Goal: Task Accomplishment & Management: Manage account settings

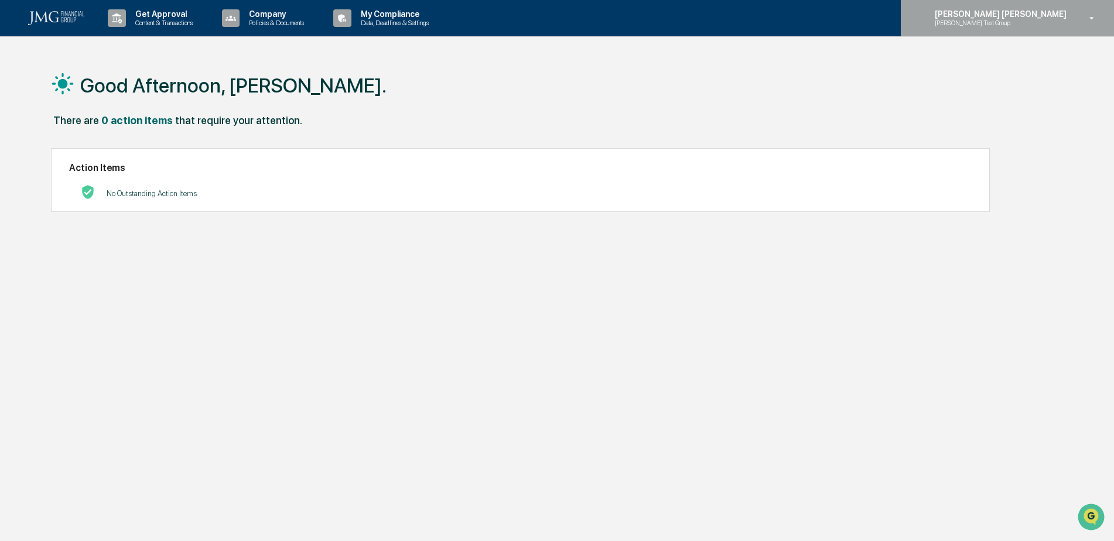
click at [1023, 29] on div "Steven Lennart Steve Test Group" at bounding box center [1007, 18] width 213 height 36
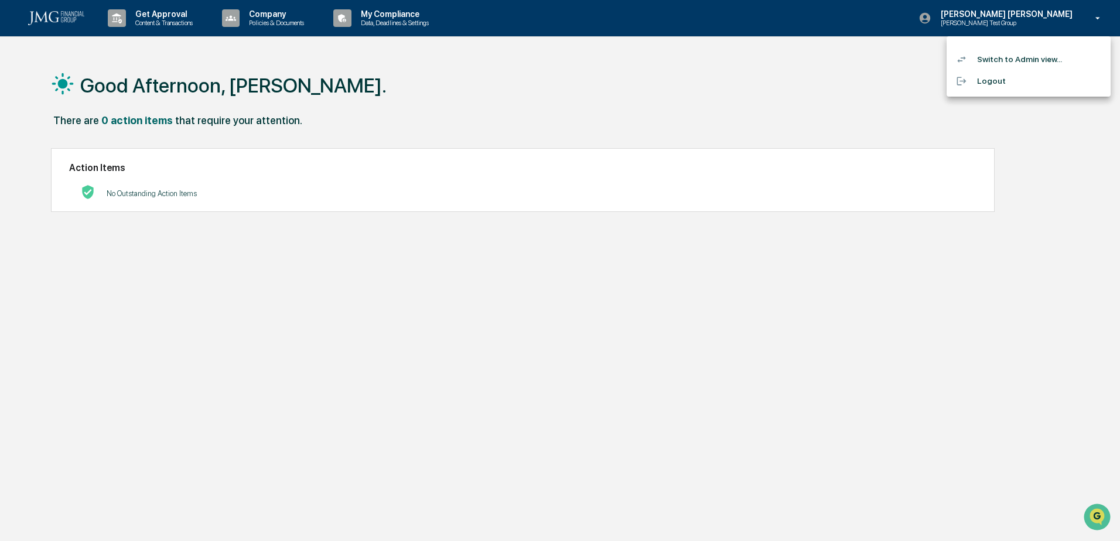
click at [1027, 59] on li "Switch to Admin view..." at bounding box center [1029, 60] width 164 height 22
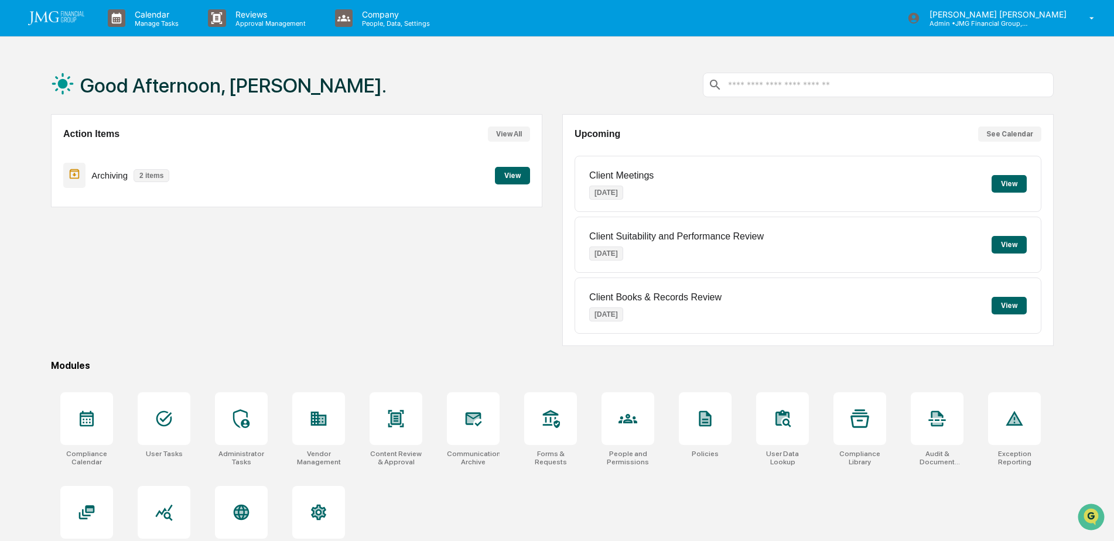
scroll to position [56, 0]
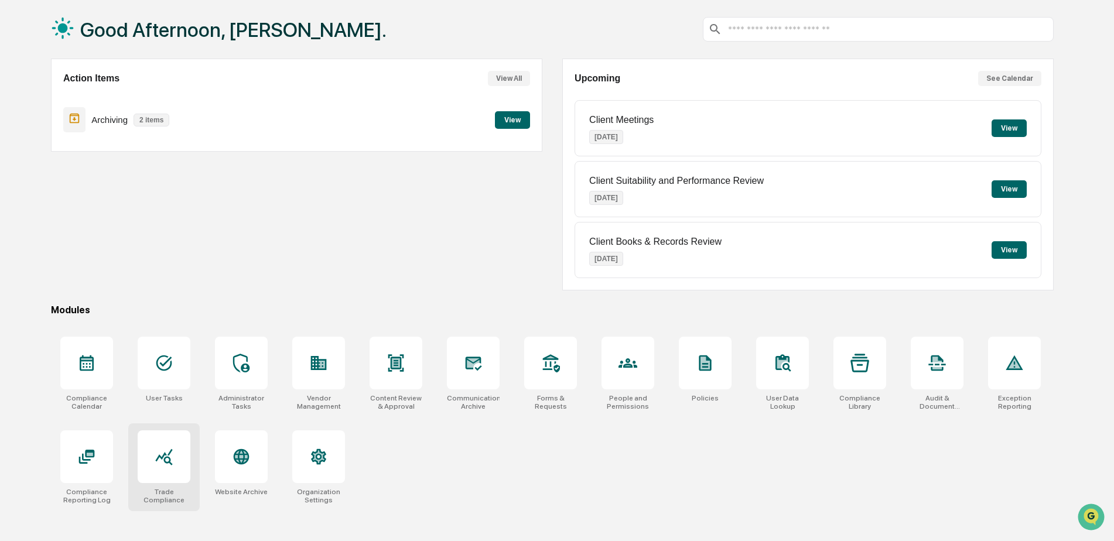
click at [178, 440] on div at bounding box center [164, 457] width 53 height 53
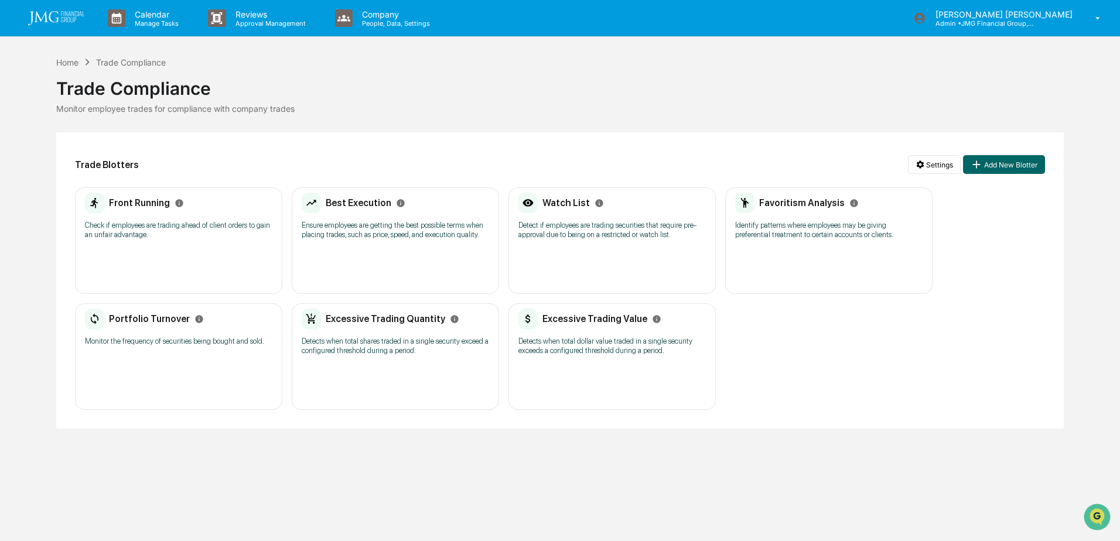
click at [568, 203] on h2 "Watch List" at bounding box center [566, 202] width 47 height 11
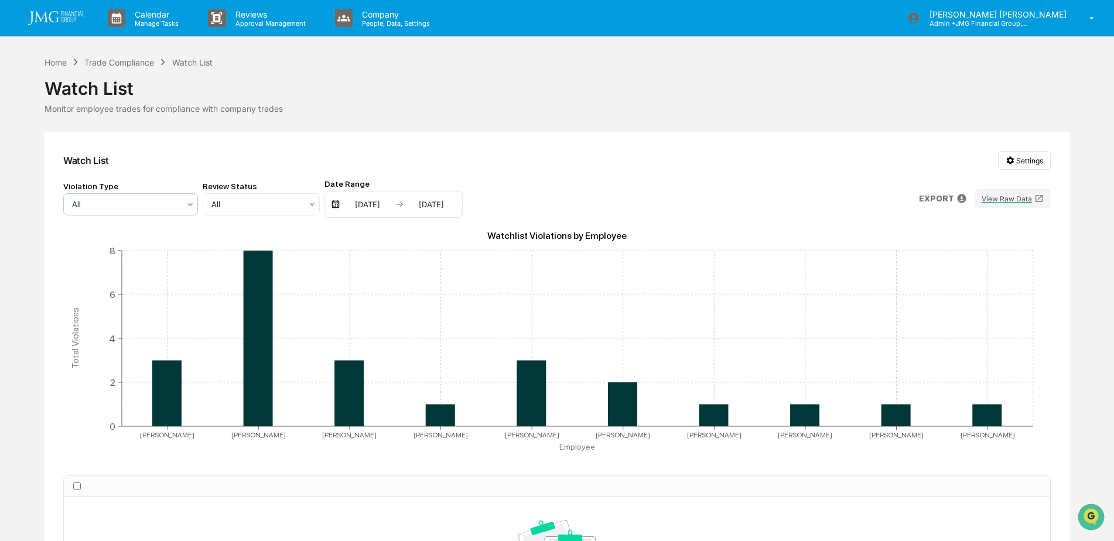
click at [182, 207] on div "All" at bounding box center [126, 204] width 120 height 16
click at [169, 254] on div "Watchlist Violation" at bounding box center [131, 255] width 134 height 23
click at [86, 19] on link at bounding box center [63, 18] width 70 height 36
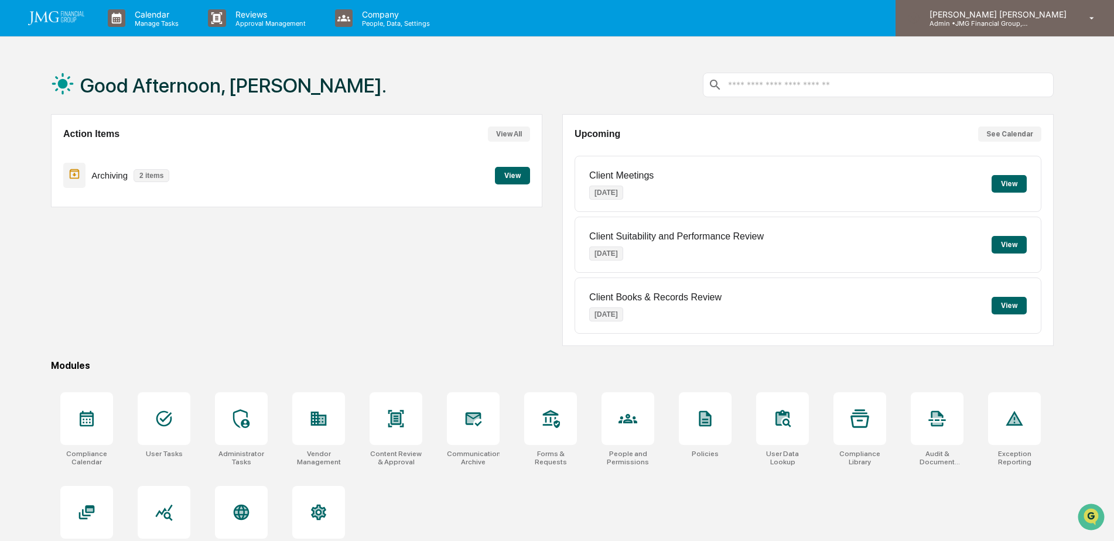
click at [1079, 26] on div "[PERSON_NAME] [PERSON_NAME] Admin • JMG Financial Group, Ltd." at bounding box center [1005, 18] width 219 height 36
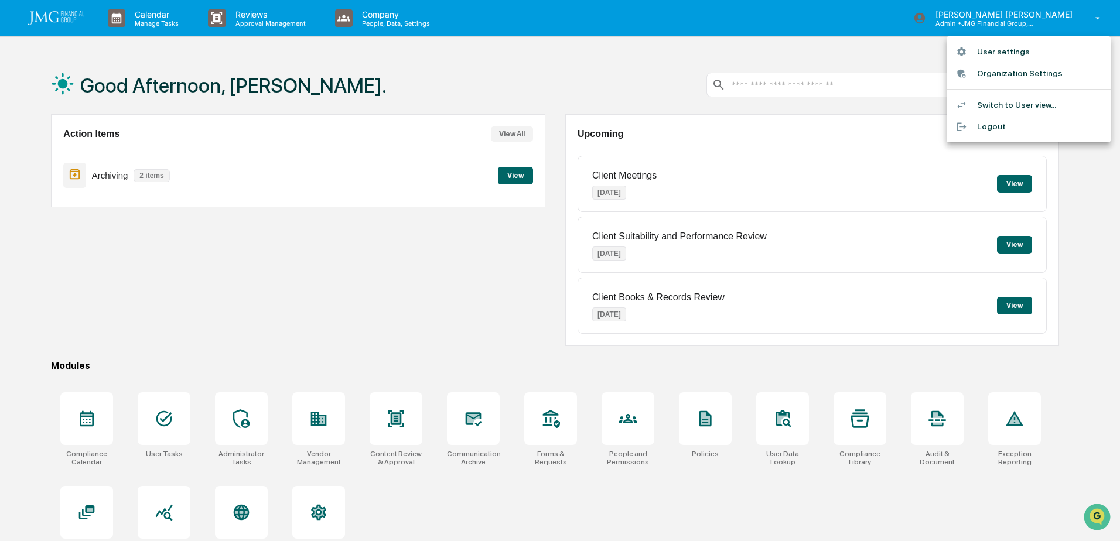
click at [1002, 124] on li "Logout" at bounding box center [1029, 127] width 164 height 22
